Goal: Transaction & Acquisition: Purchase product/service

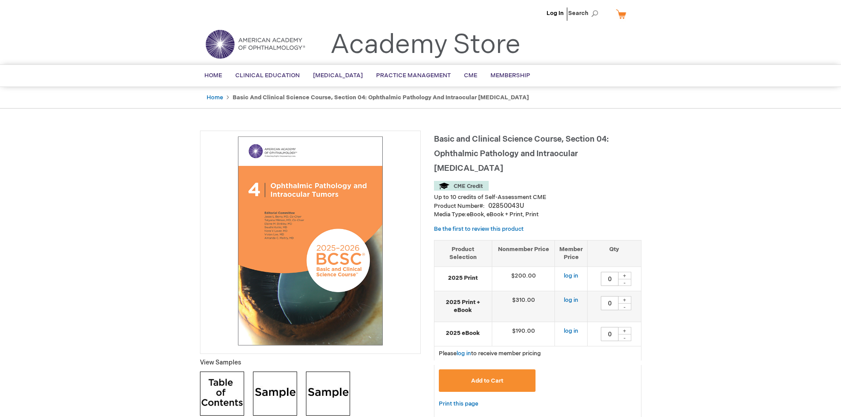
click at [624, 272] on div "+" at bounding box center [624, 276] width 13 height 8
type input "1"
click at [573, 272] on link "log in" at bounding box center [571, 275] width 15 height 7
click at [627, 272] on div "+" at bounding box center [624, 276] width 13 height 8
click at [624, 279] on div "-" at bounding box center [624, 282] width 13 height 7
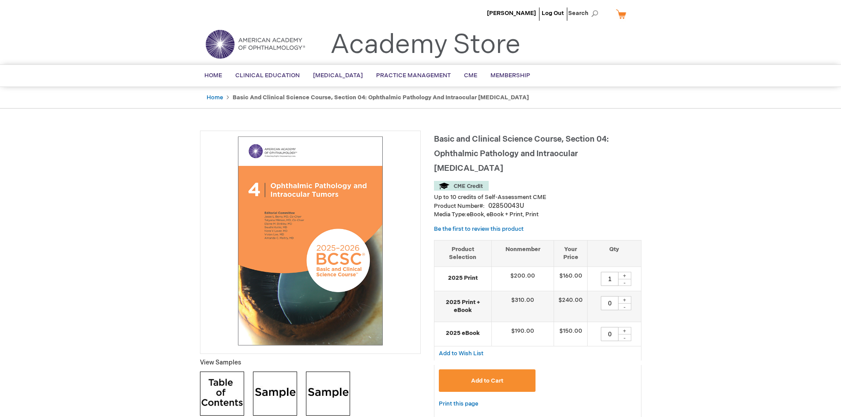
type input "0"
click at [216, 399] on img at bounding box center [222, 394] width 44 height 44
click at [622, 296] on div "+" at bounding box center [624, 300] width 13 height 8
type input "1"
click at [503, 370] on button "Add to Cart" at bounding box center [487, 381] width 97 height 23
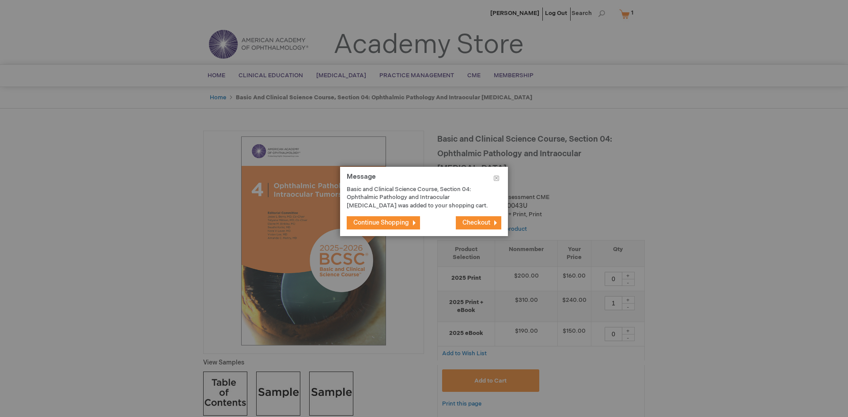
click at [385, 219] on button "Continue Shopping" at bounding box center [383, 222] width 73 height 13
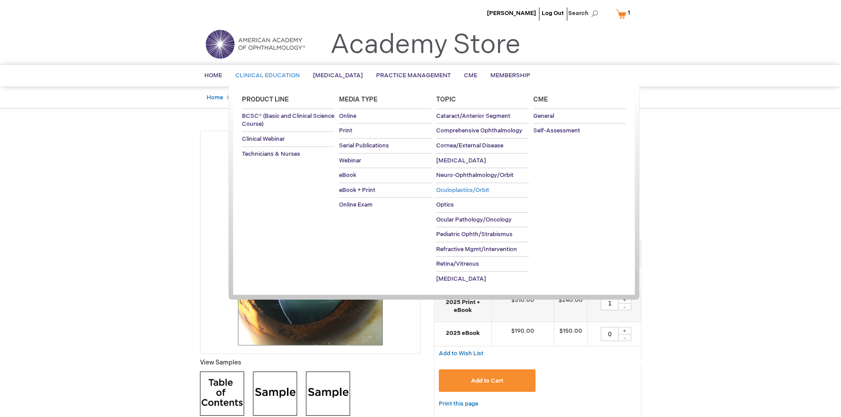
click at [450, 189] on span "Oculoplastics/Orbit" at bounding box center [462, 190] width 53 height 7
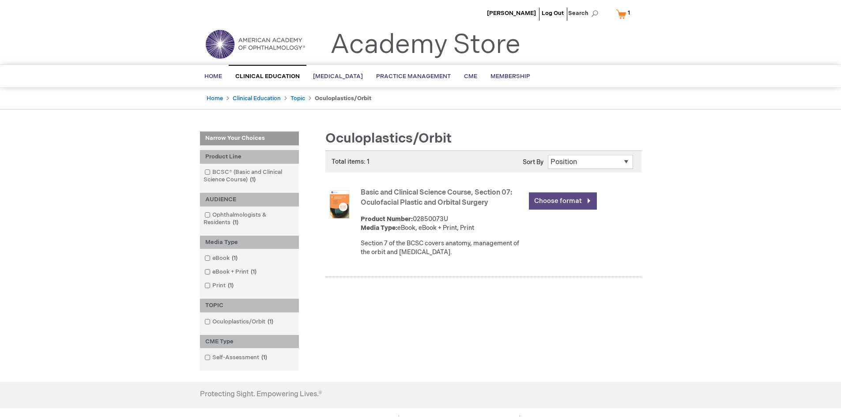
click at [555, 199] on link "Choose format" at bounding box center [563, 201] width 68 height 17
click at [586, 201] on link "Choose format" at bounding box center [563, 201] width 68 height 17
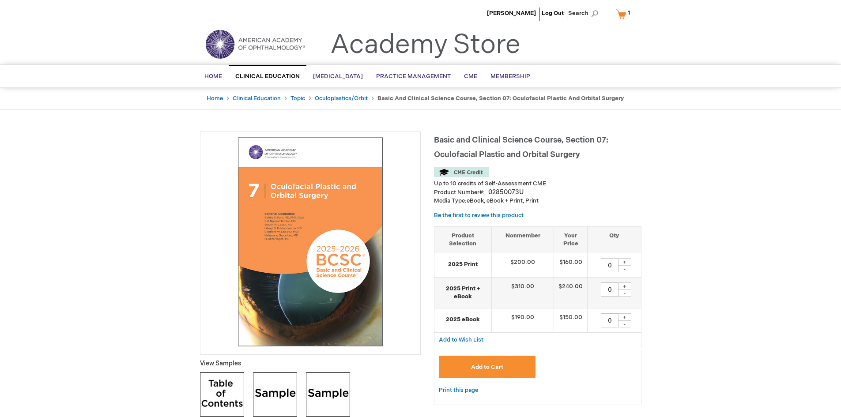
scroll to position [44, 0]
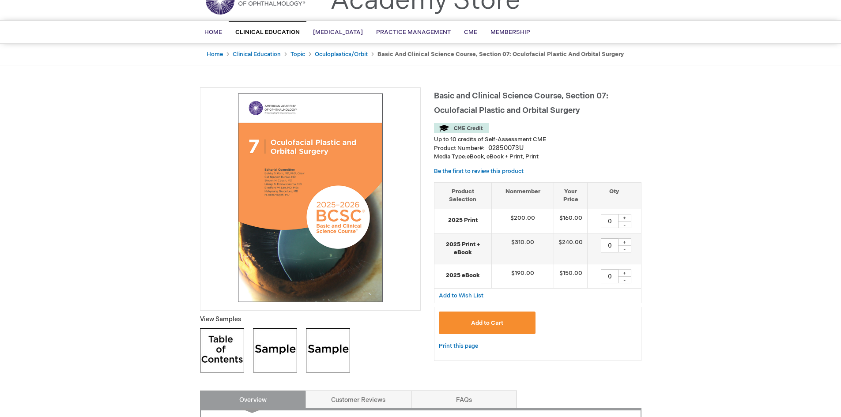
click at [262, 345] on img at bounding box center [275, 351] width 44 height 44
click at [322, 340] on img at bounding box center [328, 351] width 44 height 44
click at [624, 272] on div "+" at bounding box center [624, 273] width 13 height 8
type input "1"
click at [495, 320] on span "Add to Cart" at bounding box center [487, 323] width 32 height 7
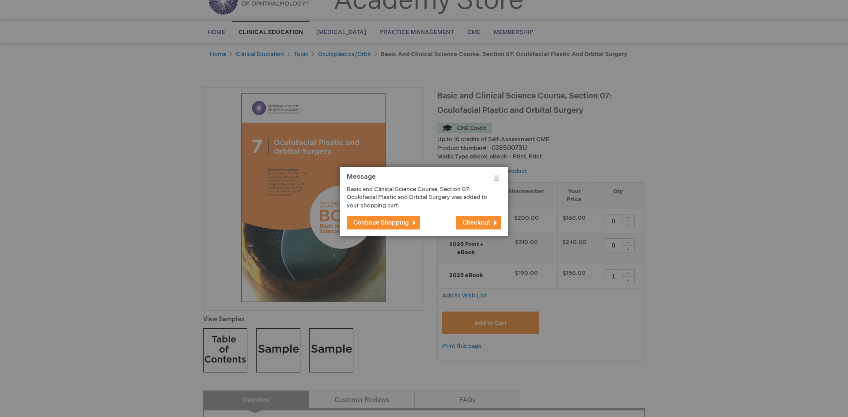
click at [394, 223] on span "Continue Shopping" at bounding box center [381, 223] width 56 height 8
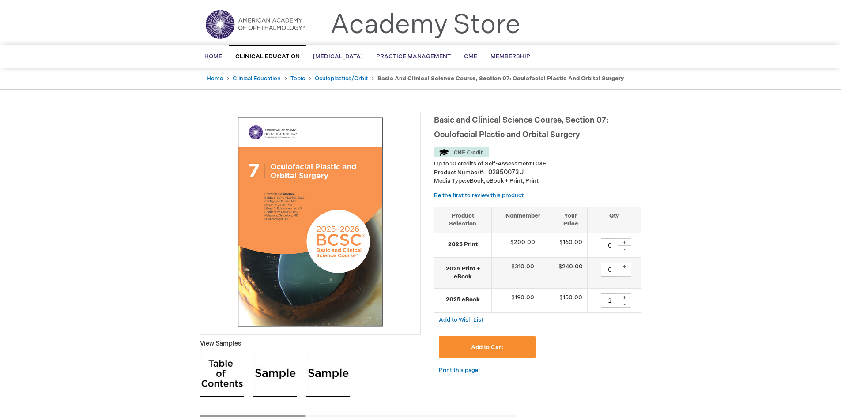
scroll to position [0, 0]
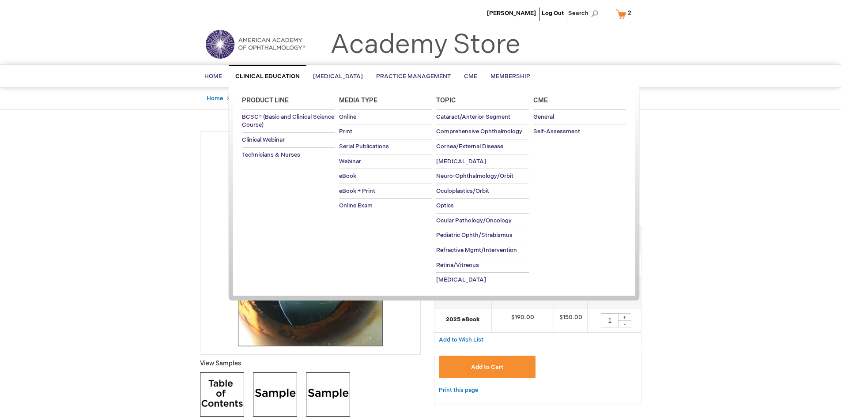
drag, startPoint x: 360, startPoint y: 144, endPoint x: 387, endPoint y: 261, distance: 120.1
click at [387, 261] on ul "Product Line BCSC® (Basic and Clinical Science Course) Clinical Webinar Technic…" at bounding box center [434, 192] width 411 height 211
click at [461, 218] on span "Ocular Pathology/Oncology" at bounding box center [474, 220] width 76 height 7
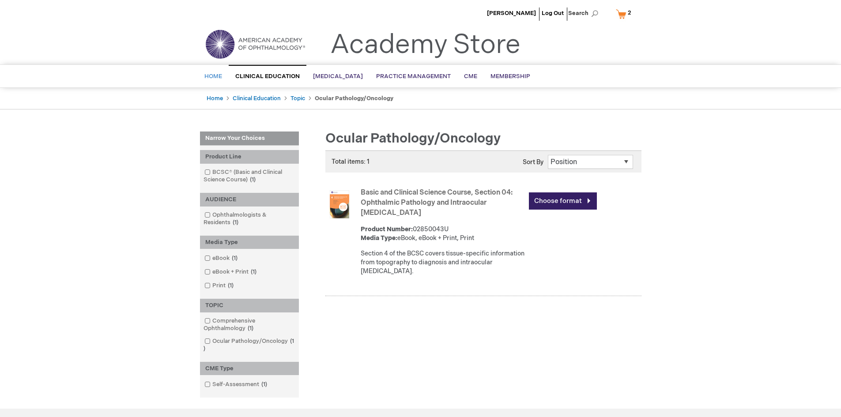
click at [212, 77] on span "Home" at bounding box center [213, 76] width 18 height 7
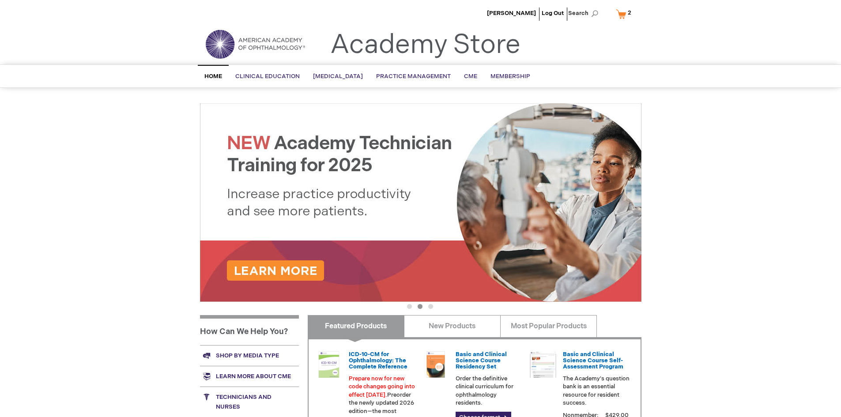
click at [747, 198] on div "Azza Maktabi Log Out Search My Cart 2 2 items CLOSE RECENTLY ADDED ITEM(S) Clos…" at bounding box center [420, 315] width 841 height 630
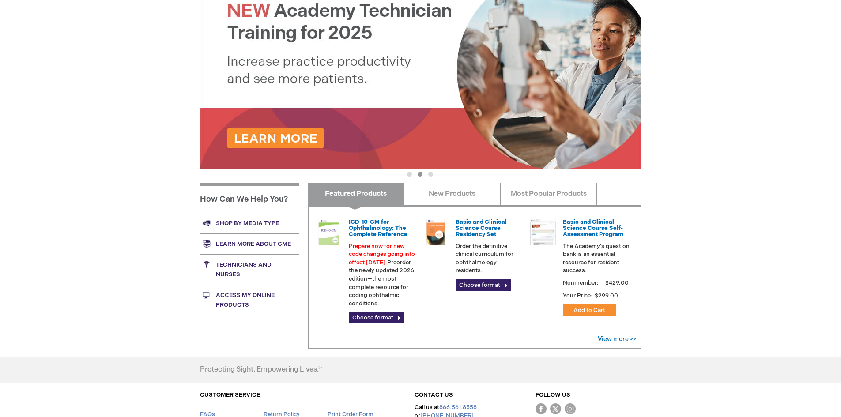
scroll to position [177, 0]
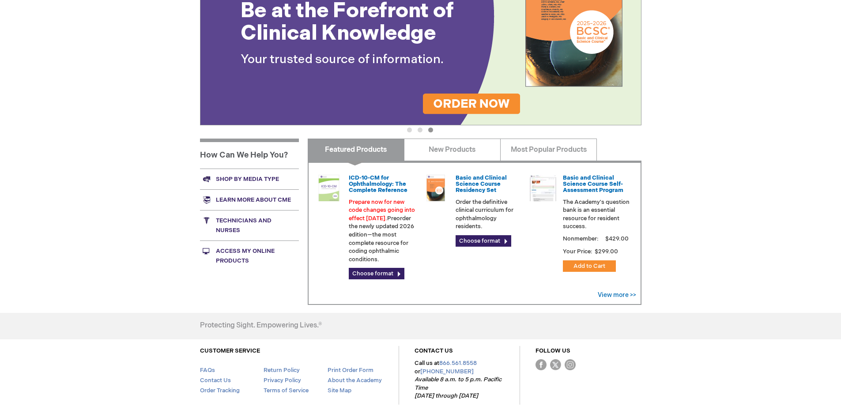
click at [248, 177] on link "Shop by media type" at bounding box center [249, 179] width 99 height 21
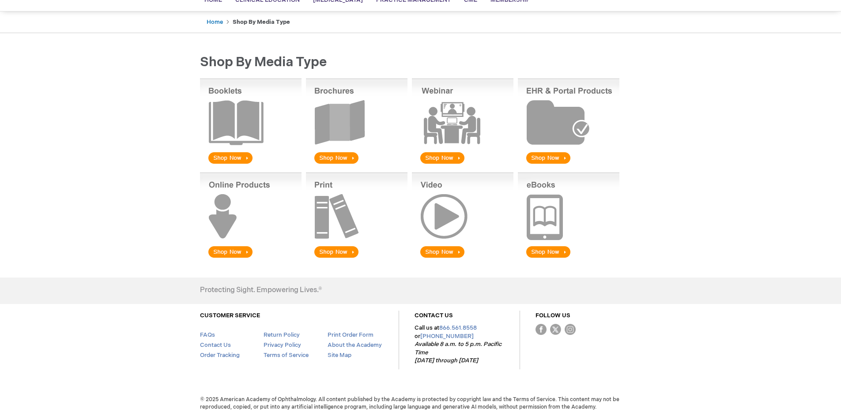
scroll to position [76, 0]
click at [438, 223] on img at bounding box center [463, 215] width 102 height 87
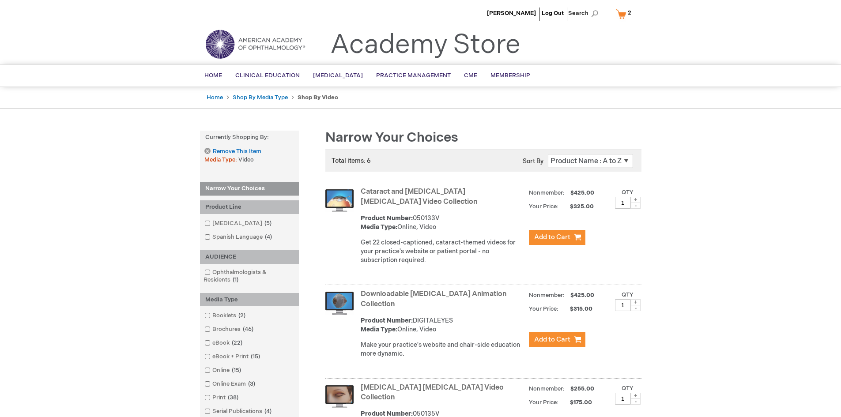
click at [625, 15] on link "My Cart 2 2 items" at bounding box center [625, 13] width 23 height 15
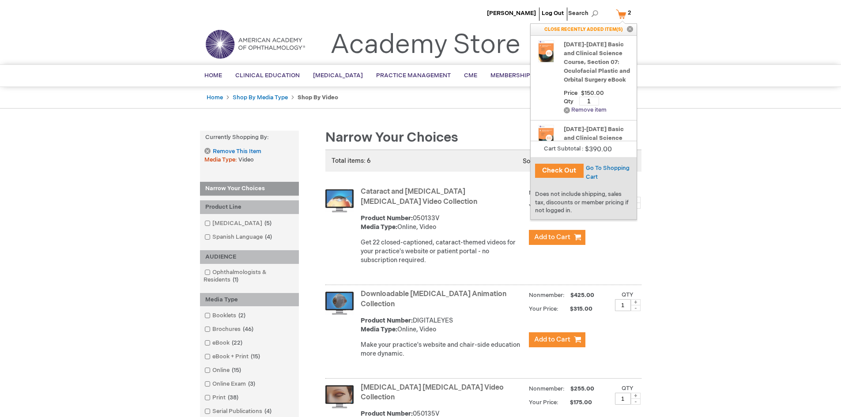
click at [567, 113] on link "Remove Remove item" at bounding box center [585, 110] width 43 height 7
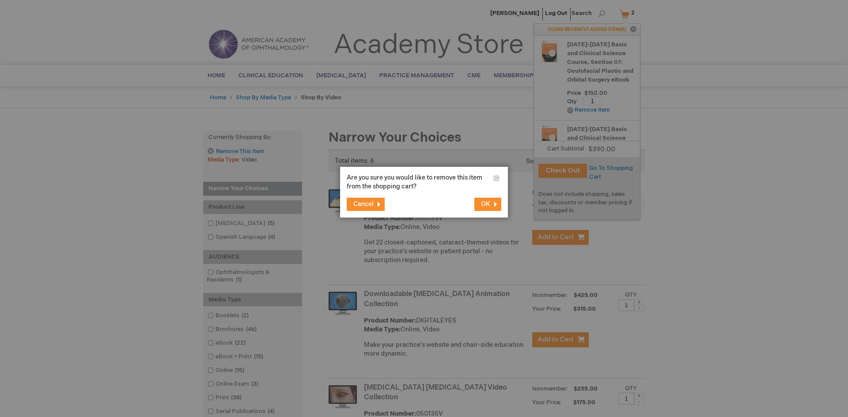
click at [367, 203] on span "Cancel" at bounding box center [363, 204] width 20 height 8
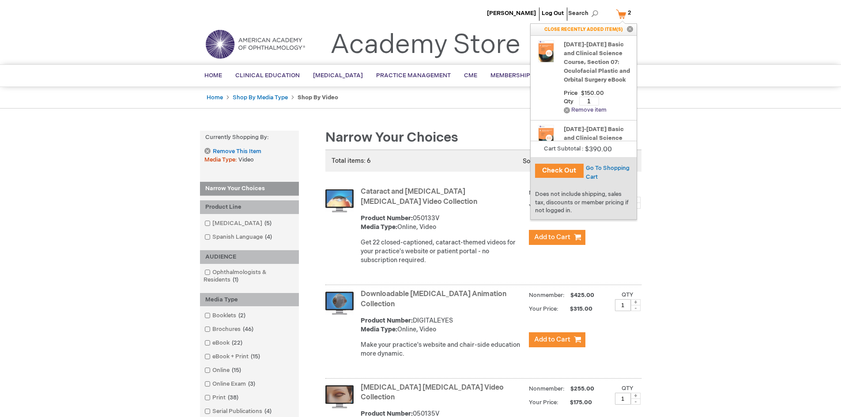
click at [566, 113] on link "Remove Remove item" at bounding box center [585, 110] width 43 height 7
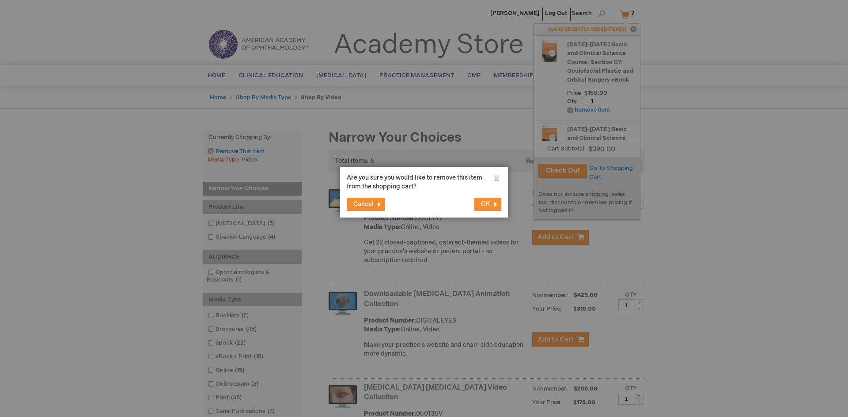
click at [484, 202] on span "OK" at bounding box center [485, 204] width 9 height 8
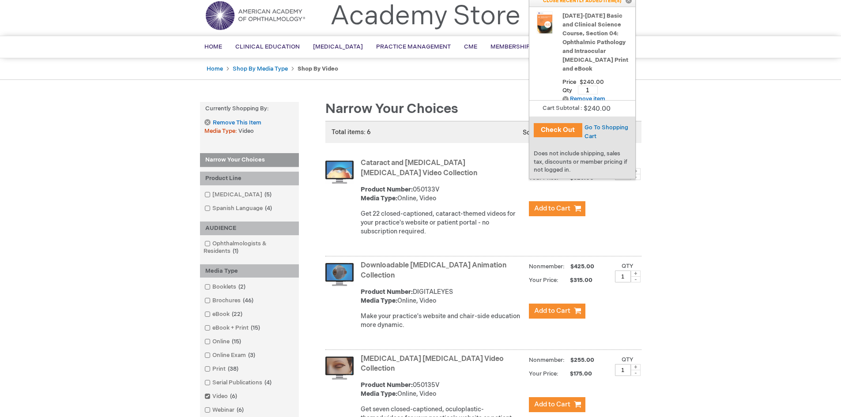
scroll to position [44, 0]
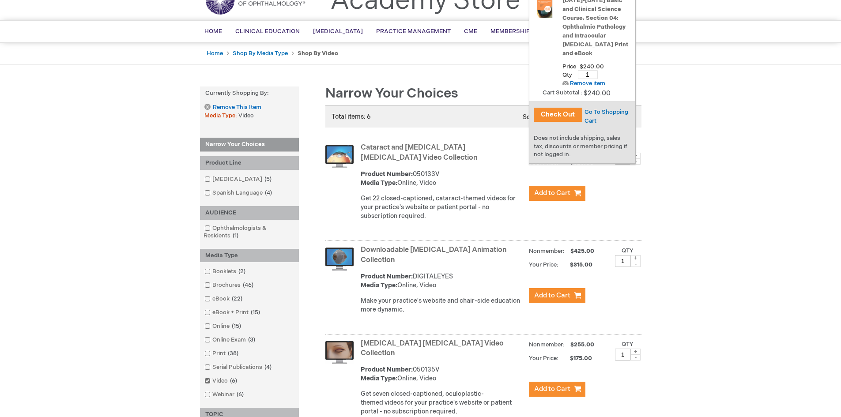
click at [558, 114] on button "Check Out" at bounding box center [558, 115] width 49 height 14
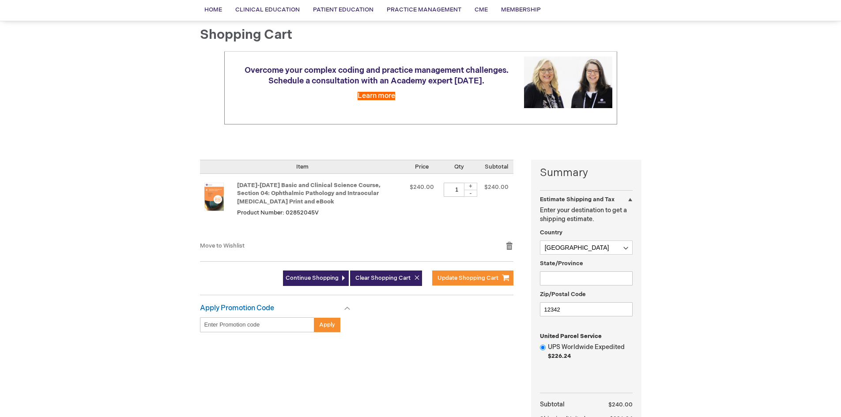
scroll to position [88, 0]
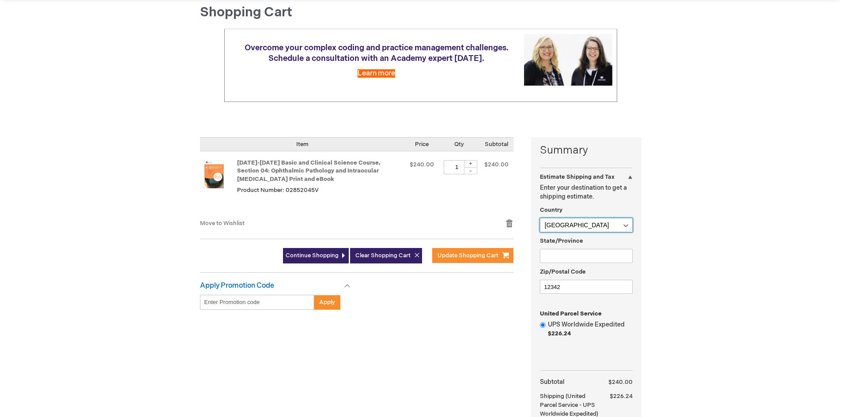
click at [627, 226] on select "[GEOGRAPHIC_DATA] [GEOGRAPHIC_DATA] [GEOGRAPHIC_DATA] [GEOGRAPHIC_DATA] [US_STA…" at bounding box center [586, 225] width 93 height 14
select select "US"
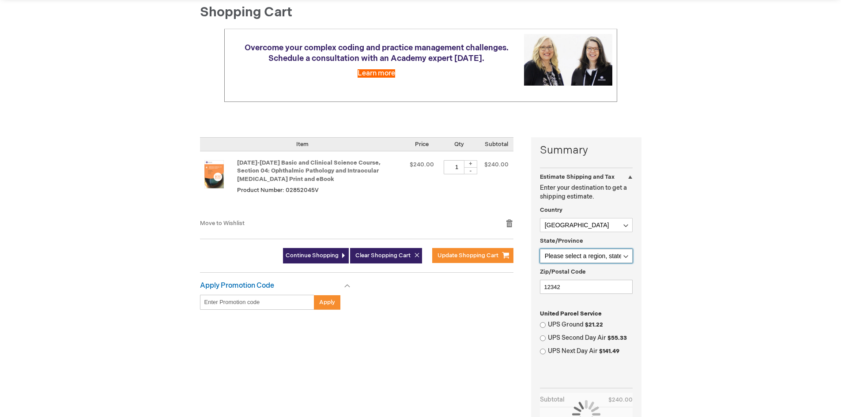
click at [617, 255] on select "Please select a region, state or province. [US_STATE] [US_STATE] [US_STATE] [US…" at bounding box center [586, 256] width 93 height 14
select select "4"
click at [540, 249] on select "Please select a region, state or province. [US_STATE] [US_STATE] [US_STATE] [US…" at bounding box center [586, 256] width 93 height 14
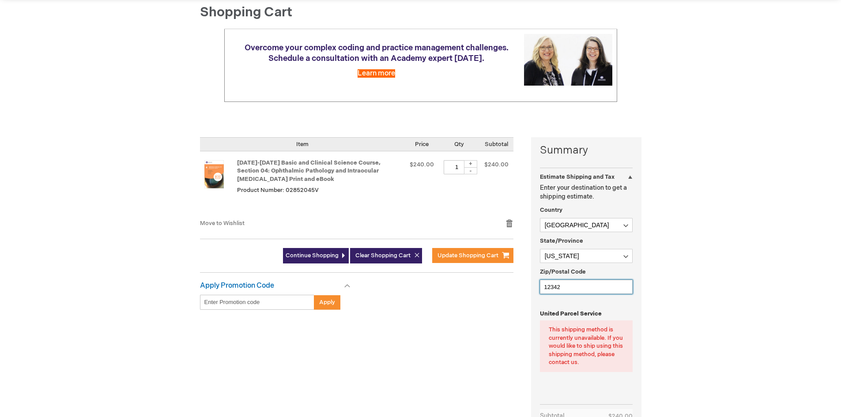
drag, startPoint x: 571, startPoint y: 287, endPoint x: 539, endPoint y: 288, distance: 31.8
click at [539, 288] on div "Summary Estimate Shipping and Tax Estimate Shipping and Tax Enter your destinat…" at bounding box center [586, 323] width 110 height 373
type input "85259"
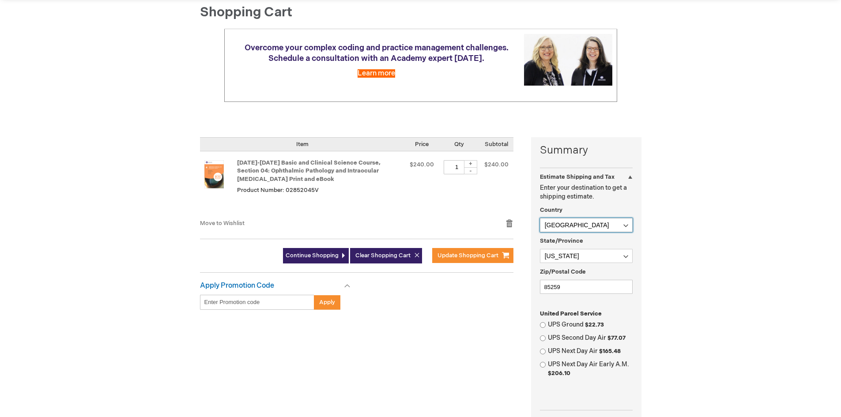
click at [626, 222] on select "[GEOGRAPHIC_DATA] [GEOGRAPHIC_DATA] [GEOGRAPHIC_DATA] [GEOGRAPHIC_DATA] [US_STA…" at bounding box center [586, 225] width 93 height 14
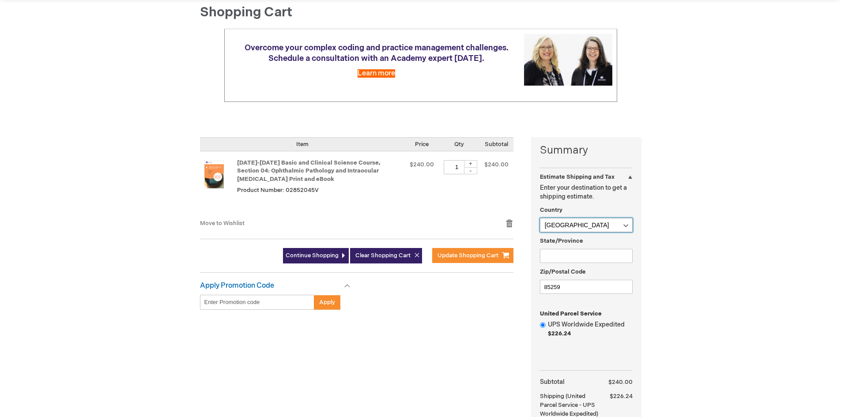
click at [625, 224] on select "[GEOGRAPHIC_DATA] [GEOGRAPHIC_DATA] [GEOGRAPHIC_DATA] [GEOGRAPHIC_DATA] [US_STA…" at bounding box center [586, 225] width 93 height 14
select select "US"
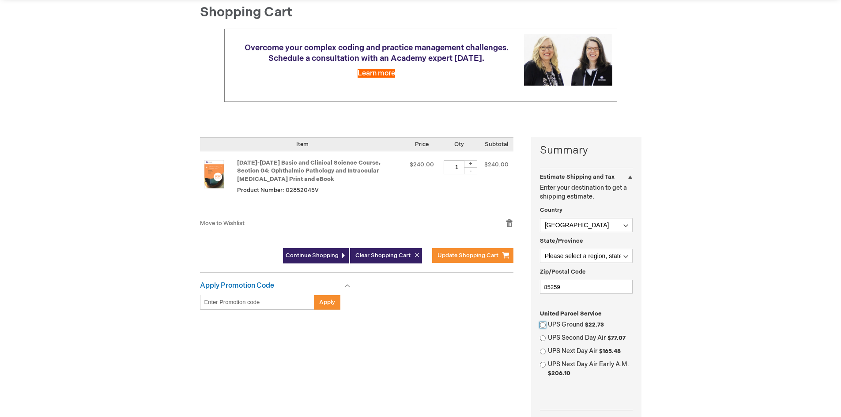
click at [544, 327] on input "UPS Ground $22.73" at bounding box center [543, 325] width 6 height 6
radio input "true"
click at [624, 254] on select "Please select a region, state or province. [US_STATE] [US_STATE] [US_STATE] [US…" at bounding box center [586, 256] width 93 height 14
select select "4"
click at [540, 249] on select "Please select a region, state or province. [US_STATE] [US_STATE] [US_STATE] [US…" at bounding box center [586, 256] width 93 height 14
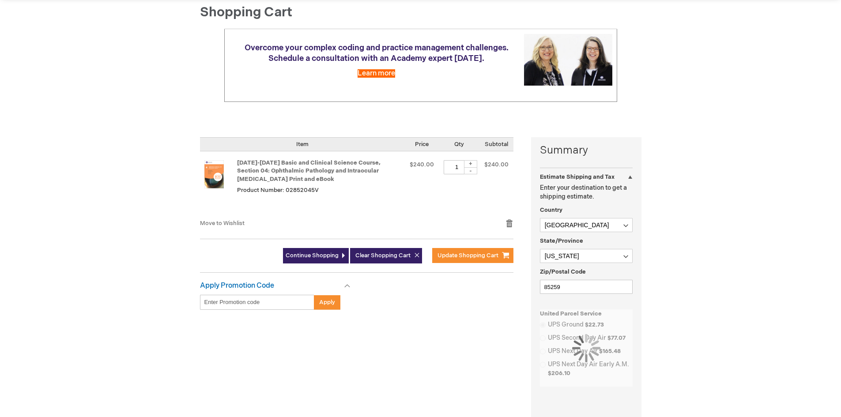
click at [662, 203] on div "[PERSON_NAME] Log Out Search My Cart 1 1 items CLOSE RECENTLY ADDED ITEM(S) Clo…" at bounding box center [420, 313] width 841 height 802
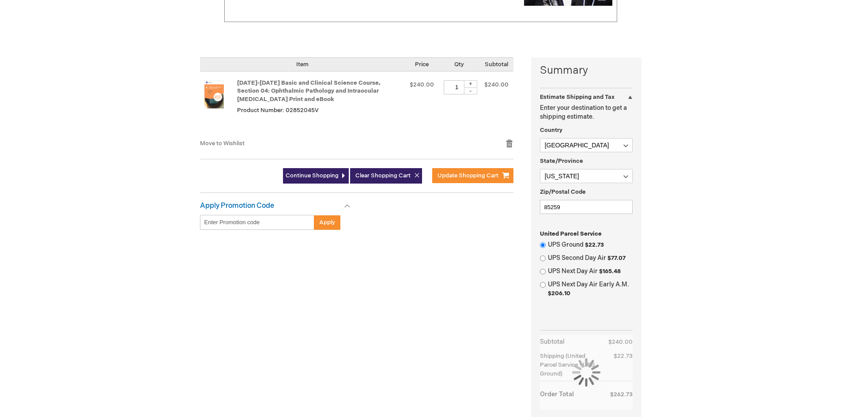
scroll to position [265, 0]
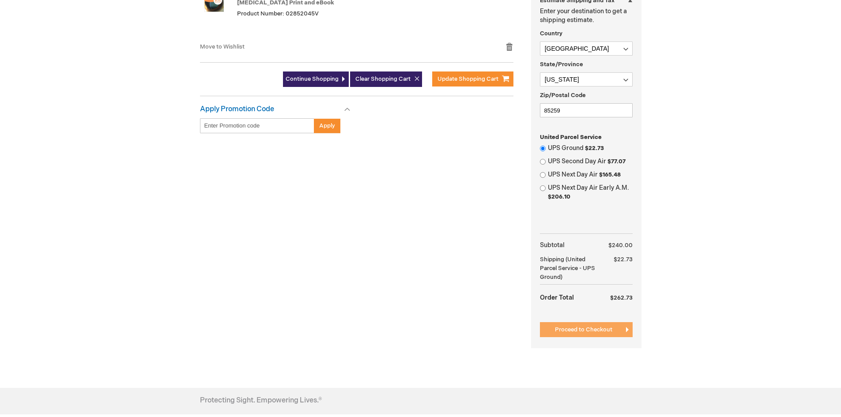
click at [593, 330] on span "Proceed to Checkout" at bounding box center [583, 329] width 57 height 7
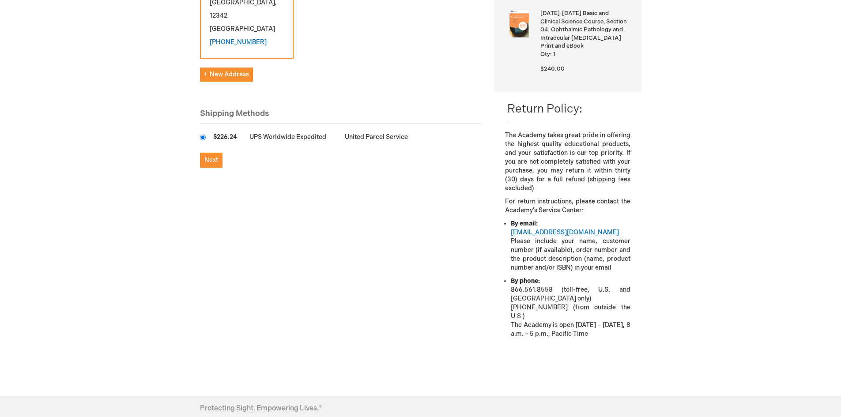
scroll to position [44, 0]
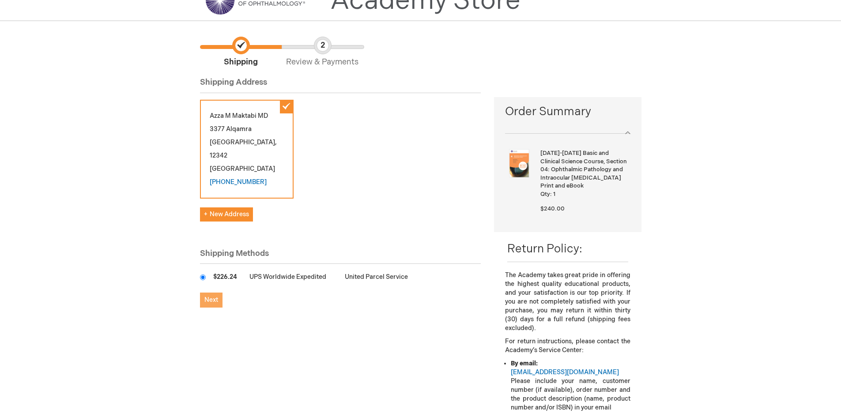
click at [215, 296] on span "Next" at bounding box center [211, 300] width 14 height 8
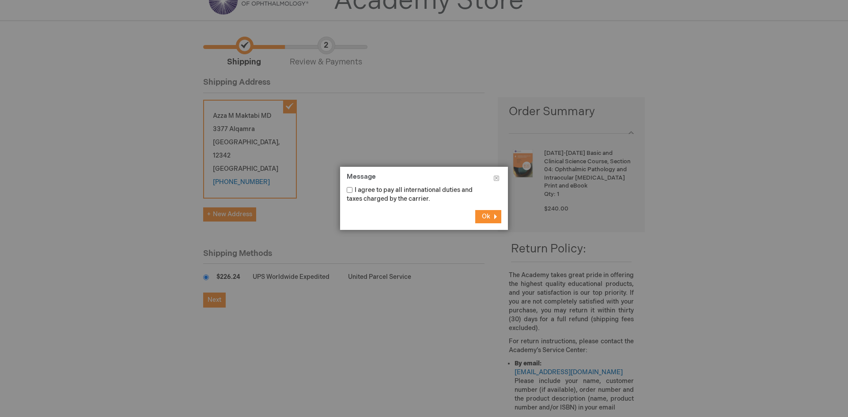
click at [347, 191] on input "I agree to pay all international duties and taxes charged by the carrier." at bounding box center [350, 190] width 6 height 6
checkbox input "true"
click at [488, 216] on span "Ok" at bounding box center [486, 217] width 8 height 8
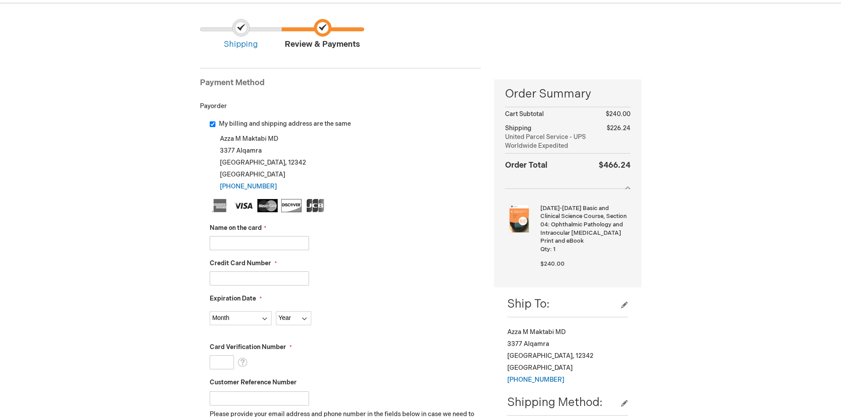
scroll to position [88, 0]
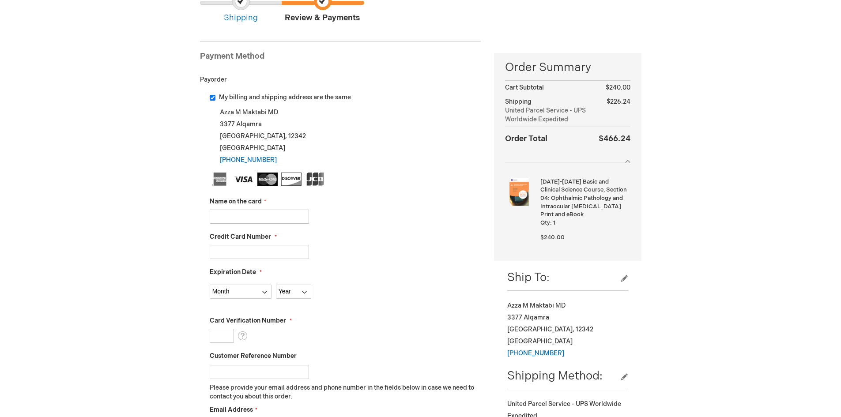
click at [261, 217] on input "Name on the card" at bounding box center [259, 217] width 99 height 14
type input "[PERSON_NAME]"
click at [261, 251] on input "Credit Card Number" at bounding box center [259, 252] width 99 height 14
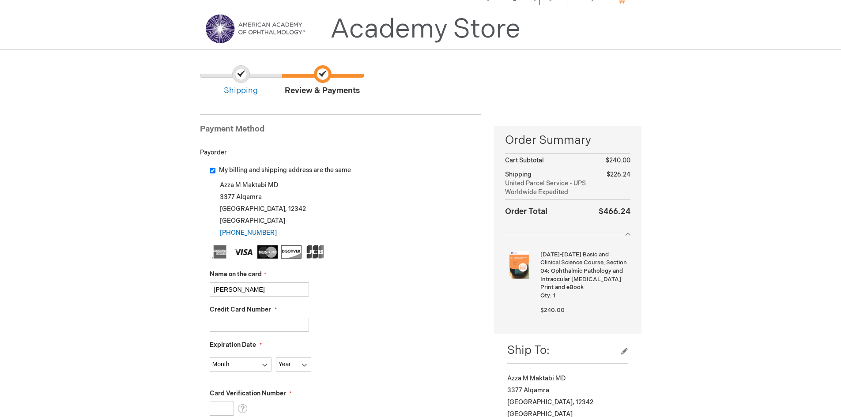
scroll to position [0, 0]
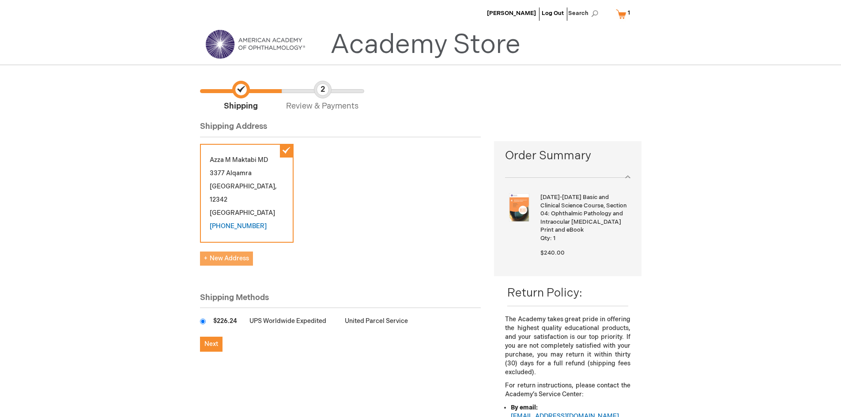
click at [225, 255] on span "New Address" at bounding box center [226, 259] width 45 height 8
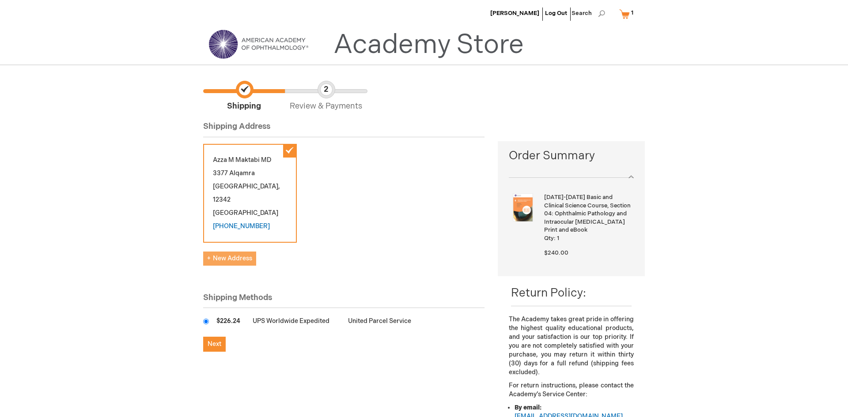
select select "US"
select select "4"
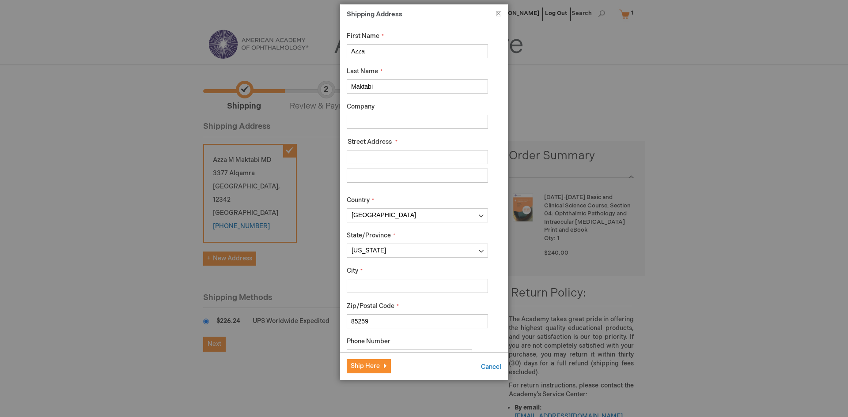
drag, startPoint x: 377, startPoint y: 48, endPoint x: 325, endPoint y: 51, distance: 52.2
type input "Nour"
drag, startPoint x: 379, startPoint y: 84, endPoint x: 334, endPoint y: 86, distance: 45.5
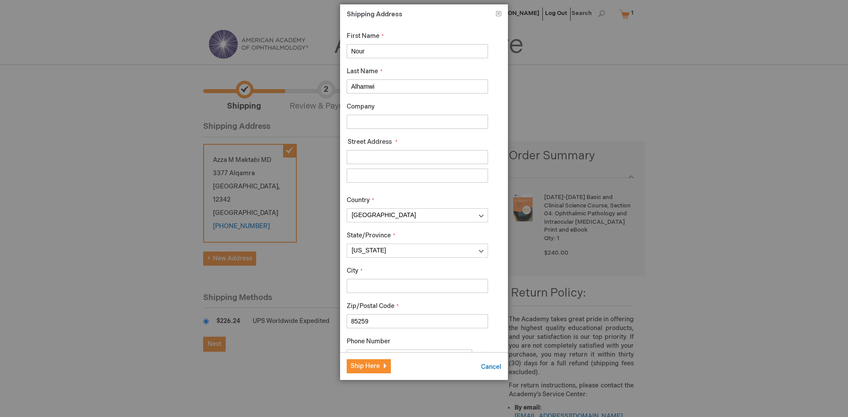
type input "Alhamwi"
click at [384, 158] on input "Street Address: Line 1" at bounding box center [417, 157] width 141 height 14
type input "12296 E [PERSON_NAME] Dr"
click at [407, 286] on input "City" at bounding box center [417, 286] width 141 height 14
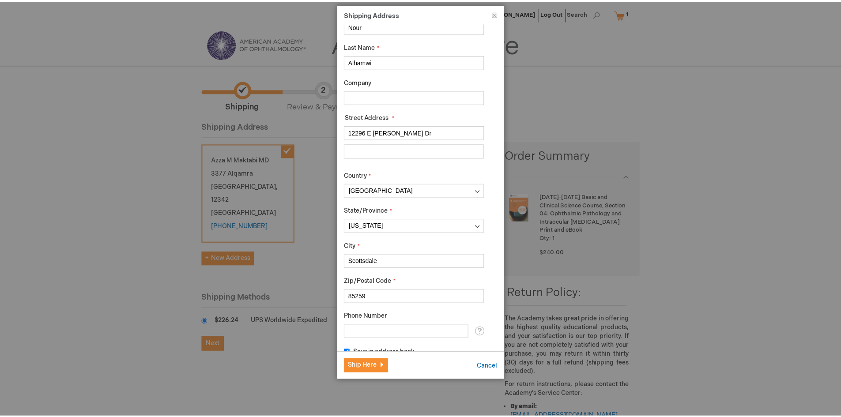
scroll to position [38, 0]
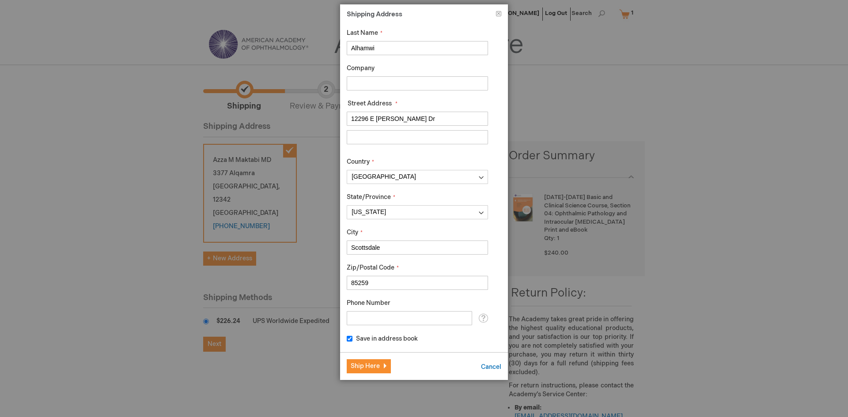
type input "Scottsdale"
click at [401, 317] on input "Phone Number" at bounding box center [409, 318] width 125 height 14
type input "4"
type input "3198553365"
click at [441, 354] on footer "Ship Here Cancel" at bounding box center [424, 366] width 168 height 28
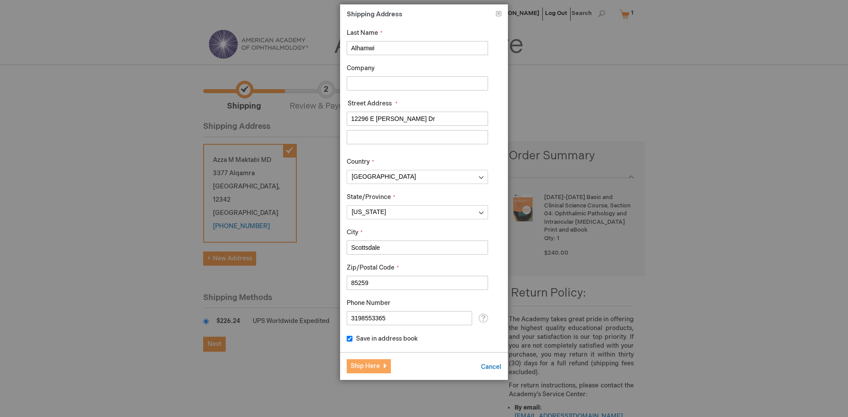
click at [381, 365] on button "Ship Here" at bounding box center [369, 366] width 44 height 14
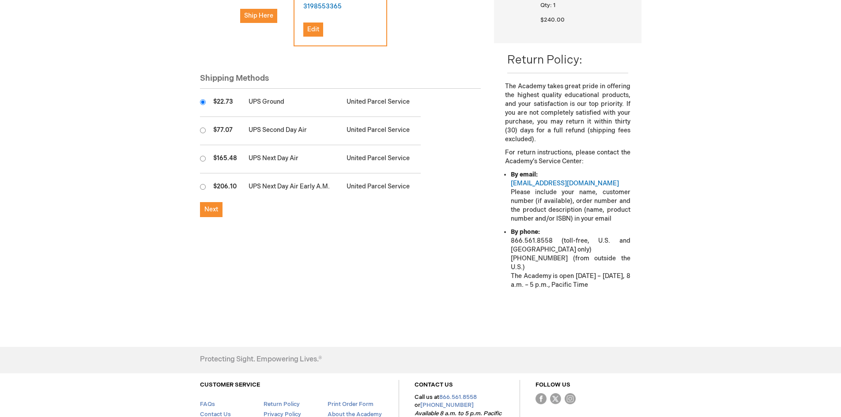
scroll to position [265, 0]
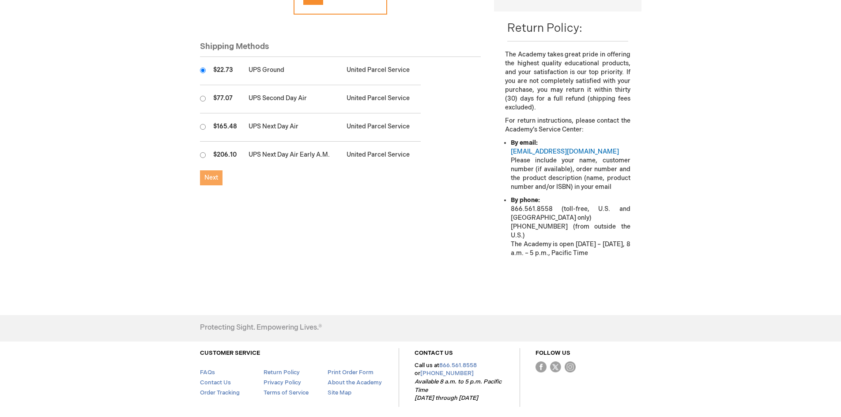
click at [209, 170] on button "Next" at bounding box center [211, 177] width 23 height 15
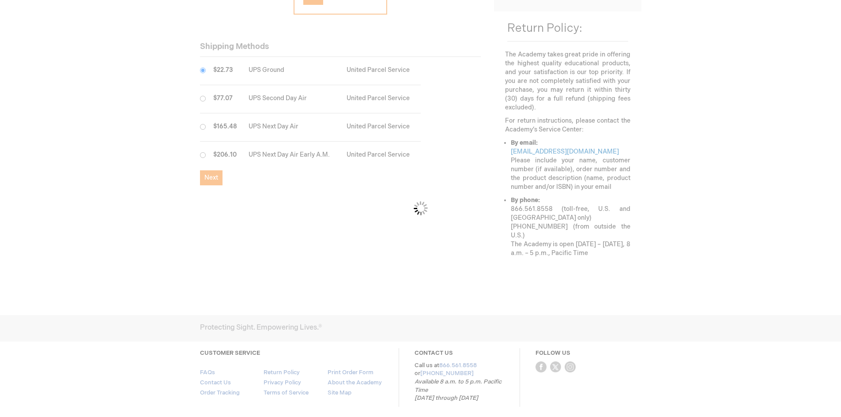
checkbox input "false"
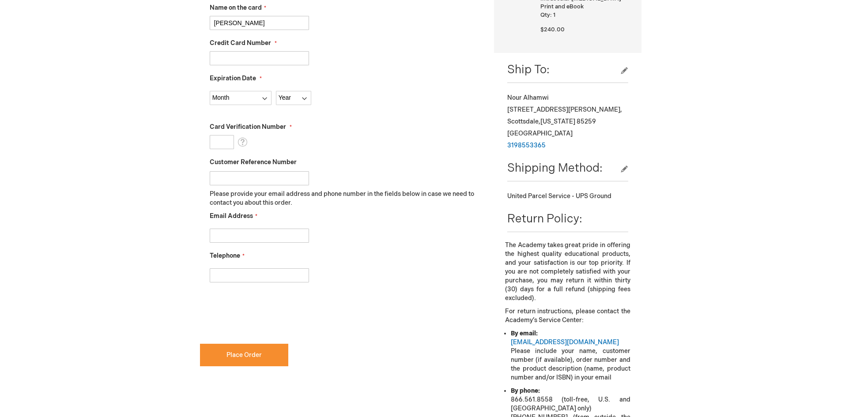
scroll to position [397, 0]
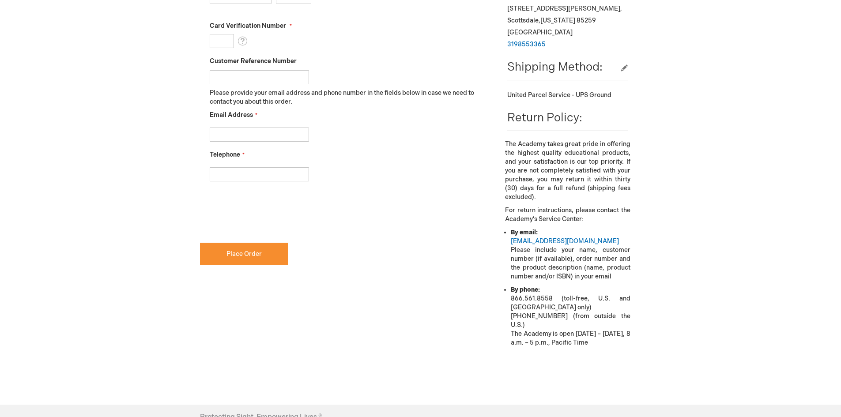
checkbox input "true"
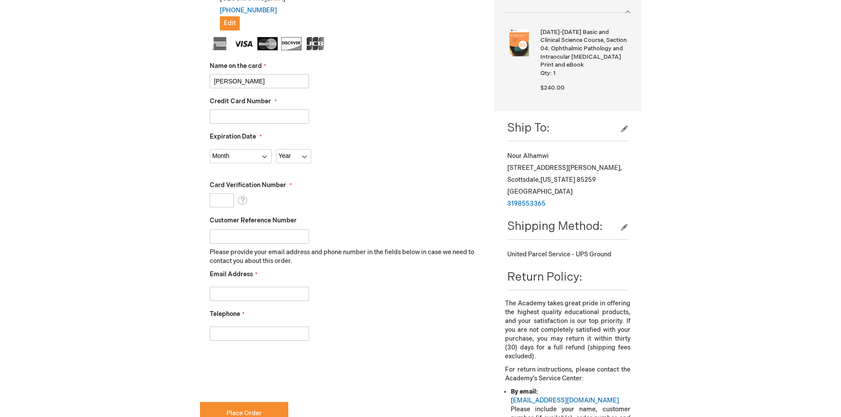
scroll to position [177, 0]
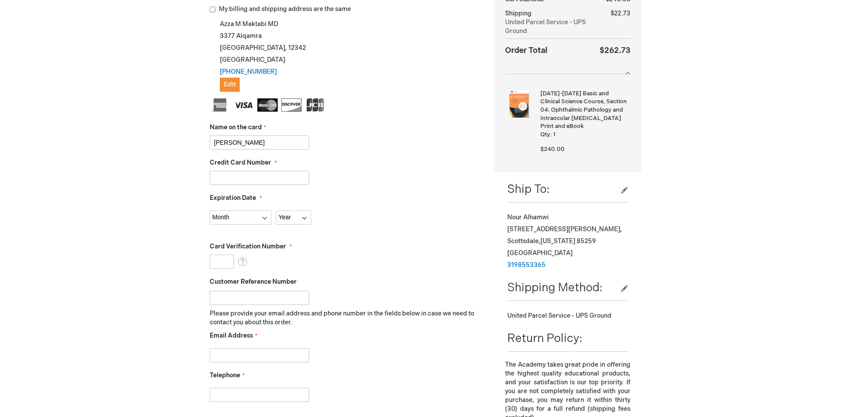
click at [240, 177] on input "Credit Card Number" at bounding box center [259, 178] width 99 height 14
type input "4847832920256513"
click at [266, 221] on select "Month 01 - January 02 - February 03 - March 04 - April 05 - May 06 - June 07 - …" at bounding box center [241, 218] width 62 height 14
select select "12"
click at [210, 211] on select "Month 01 - January 02 - February 03 - March 04 - April 05 - May 06 - June 07 - …" at bounding box center [241, 218] width 62 height 14
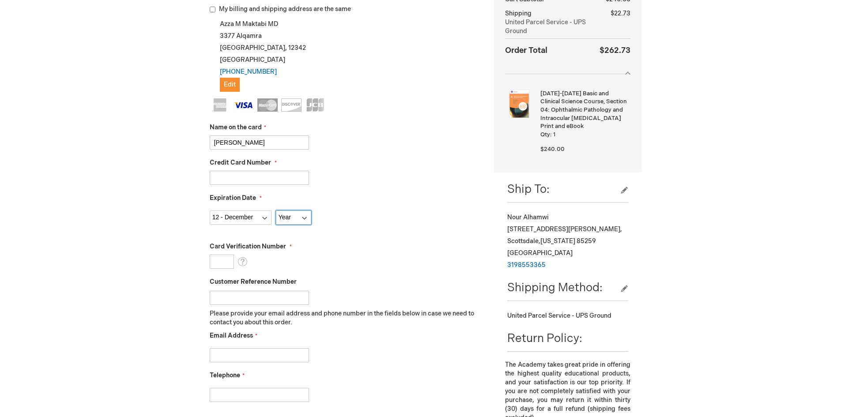
click at [308, 219] on select "Year 2025 2026 2027 2028 2029 2030 2031 2032 2033 2034 2035" at bounding box center [293, 218] width 35 height 14
select select "2026"
click at [276, 211] on select "Year 2025 2026 2027 2028 2029 2030 2031 2032 2033 2034 2035" at bounding box center [293, 218] width 35 height 14
click at [266, 218] on select "Month 01 - January 02 - February 03 - March 04 - April 05 - May 06 - June 07 - …" at bounding box center [241, 218] width 62 height 14
select select "6"
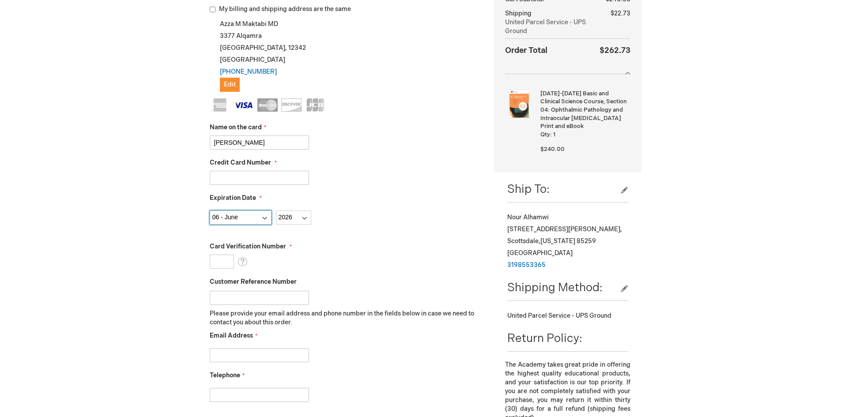
click at [210, 211] on select "Month 01 - January 02 - February 03 - March 04 - April 05 - May 06 - June 07 - …" at bounding box center [241, 218] width 62 height 14
click at [228, 261] on input "Card Verification Number" at bounding box center [222, 262] width 24 height 14
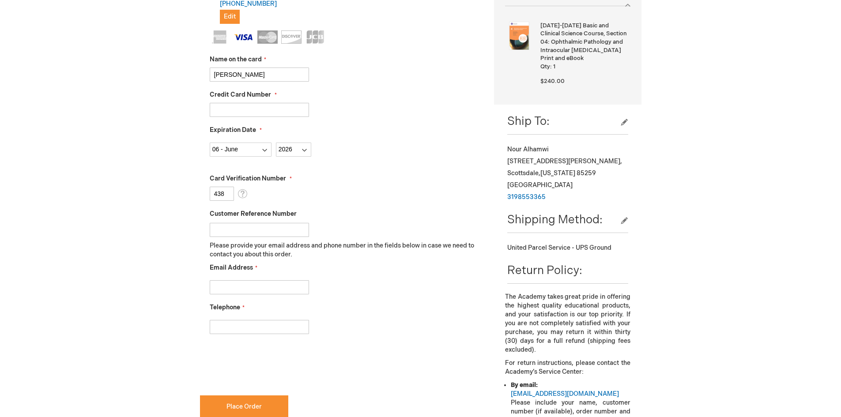
scroll to position [265, 0]
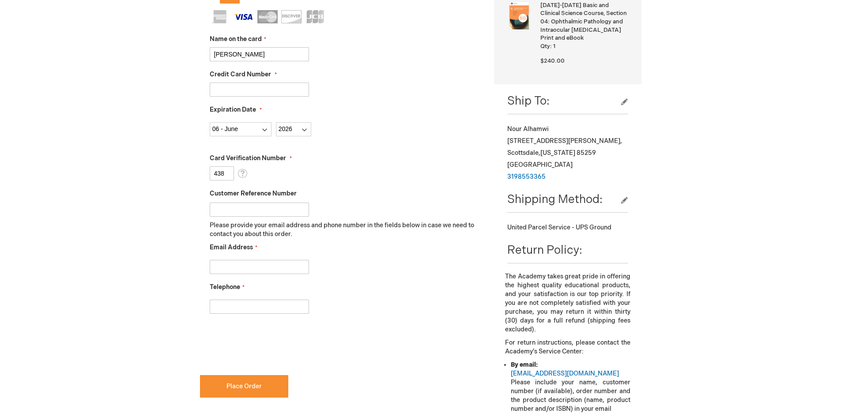
type input "438"
click at [268, 265] on input "Email Address" at bounding box center [259, 267] width 99 height 14
type input "az-mak@hotmail.com"
checkbox input "false"
type input "az-mak@hotmail.com"
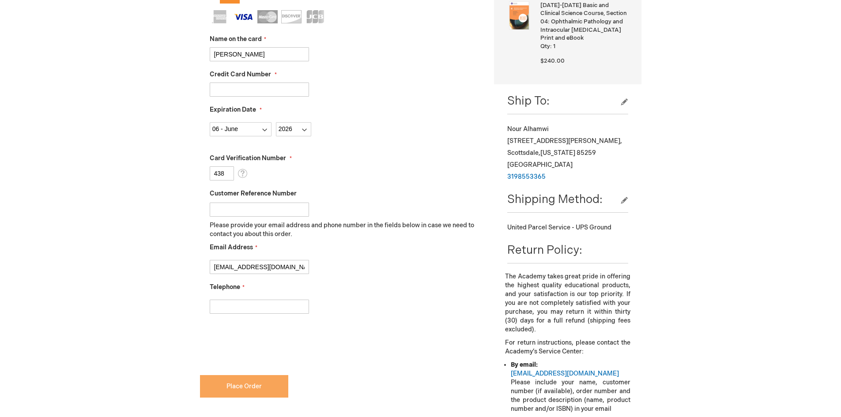
checkbox input "true"
click at [246, 302] on input "Telephone" at bounding box center [259, 307] width 99 height 14
type input "0"
type input "+966505407191"
click at [373, 283] on div "Telephone +966505407191" at bounding box center [346, 298] width 272 height 31
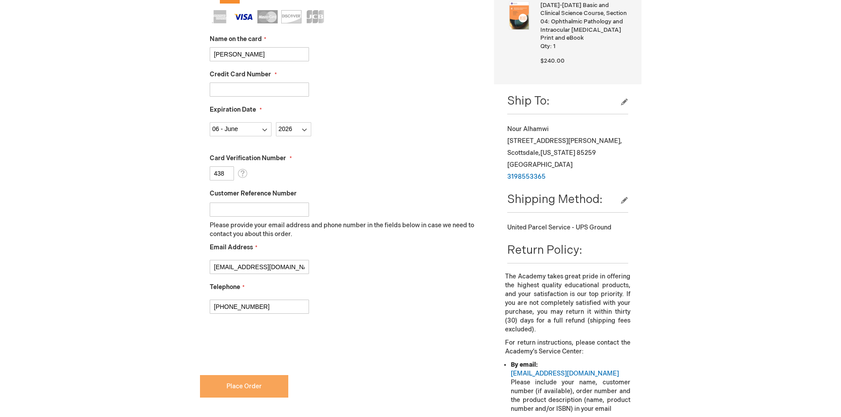
click at [264, 388] on button "Place Order" at bounding box center [244, 386] width 88 height 23
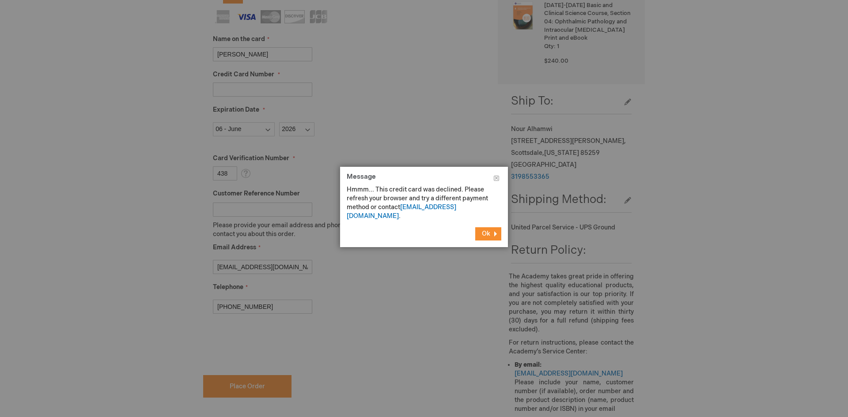
click at [484, 230] on span "Ok" at bounding box center [486, 234] width 8 height 8
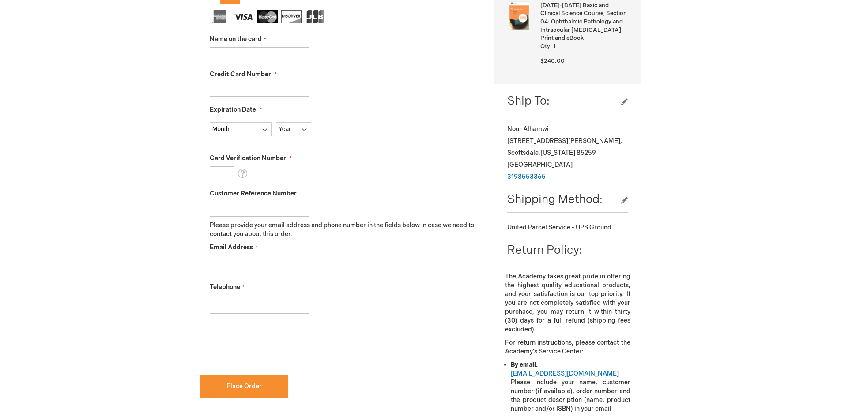
drag, startPoint x: 0, startPoint y: 0, endPoint x: 530, endPoint y: 237, distance: 580.9
click at [498, 230] on div "Log In Close Log In Email Address Password Log In Forgot Your Password?" at bounding box center [421, 158] width 442 height 684
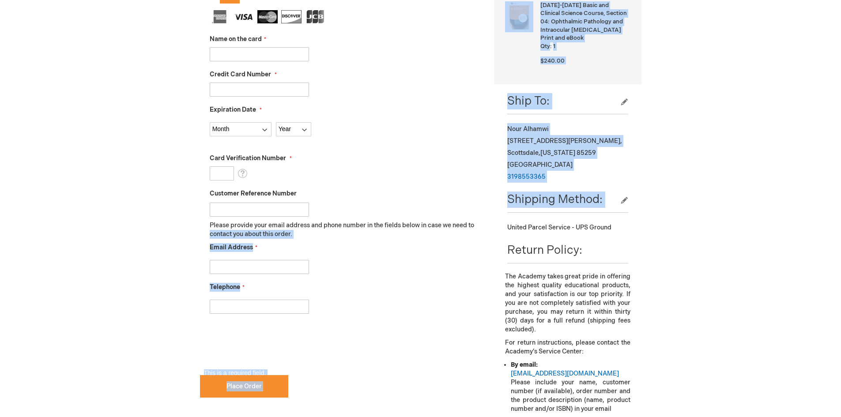
click at [406, 342] on div "My billing and shipping address are the same [PERSON_NAME] MD 3377 [GEOGRAPHIC_…" at bounding box center [340, 133] width 281 height 433
